Goal: Obtain resource: Obtain resource

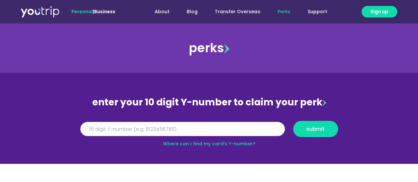
click at [88, 127] on input "Y Number" at bounding box center [182, 129] width 205 height 15
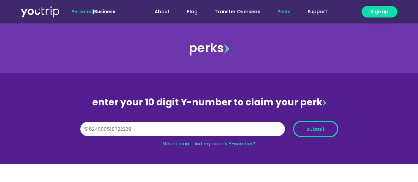
click at [326, 127] on span "submit" at bounding box center [316, 129] width 34 height 5
click at [129, 126] on input "51624000518722229" at bounding box center [182, 129] width 205 height 15
type input "[CREDIT_CARD_NUMBER]"
click at [324, 128] on span "submit" at bounding box center [316, 129] width 19 height 5
click at [319, 129] on span "submit" at bounding box center [316, 129] width 19 height 5
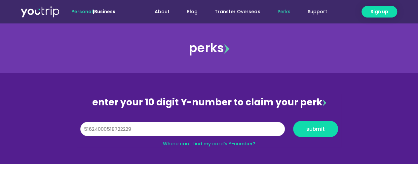
click at [161, 125] on input "[CREDIT_CARD_NUMBER]" at bounding box center [182, 129] width 205 height 15
click at [384, 123] on section "enter your 10 digit Y-number to claim your perk Y Number [CREDIT_CARD_NUMBER] s…" at bounding box center [209, 118] width 418 height 91
click at [83, 129] on input "[CREDIT_CARD_NUMBER]" at bounding box center [182, 129] width 205 height 15
click at [152, 123] on input "[CREDIT_CARD_NUMBER]" at bounding box center [182, 129] width 205 height 15
click at [228, 144] on link "Where can I find my card’s Y-number?" at bounding box center [209, 144] width 93 height 7
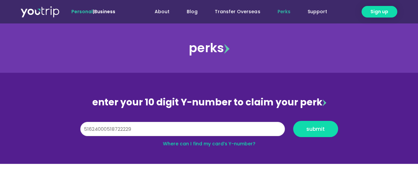
drag, startPoint x: 136, startPoint y: 129, endPoint x: 0, endPoint y: 134, distance: 136.0
click at [0, 134] on section "enter your 10 digit Y-number to claim your perk Y Number [CREDIT_CARD_NUMBER] s…" at bounding box center [209, 118] width 418 height 91
click at [321, 131] on span "submit" at bounding box center [316, 129] width 19 height 5
click at [85, 127] on input "-8136311032" at bounding box center [182, 129] width 205 height 15
type input "8136311032"
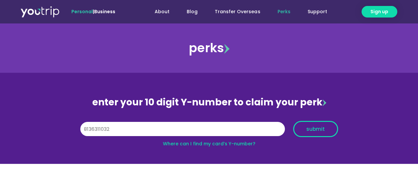
click at [318, 128] on span "submit" at bounding box center [316, 129] width 19 height 5
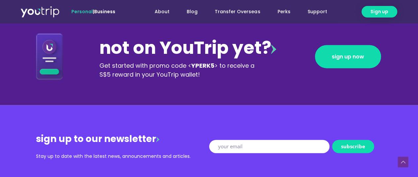
scroll to position [716, 0]
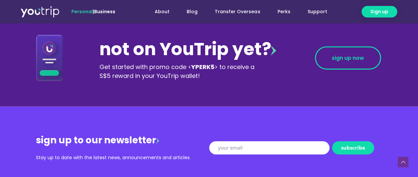
click at [360, 56] on span "sign up now" at bounding box center [348, 58] width 32 height 5
